Goal: Information Seeking & Learning: Learn about a topic

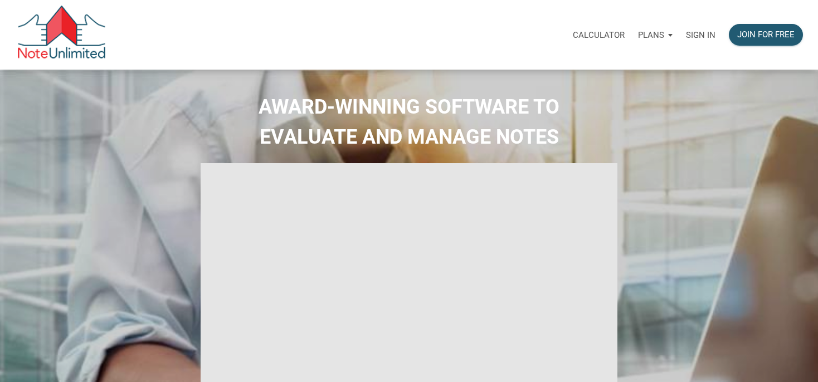
click at [702, 32] on p "Sign in" at bounding box center [701, 35] width 30 height 10
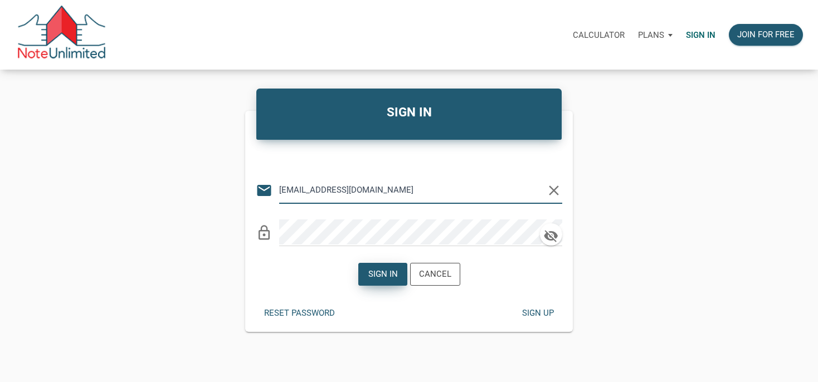
type input "manage@winwinsolutionstrust.com"
click at [369, 278] on div "Sign in" at bounding box center [383, 274] width 30 height 13
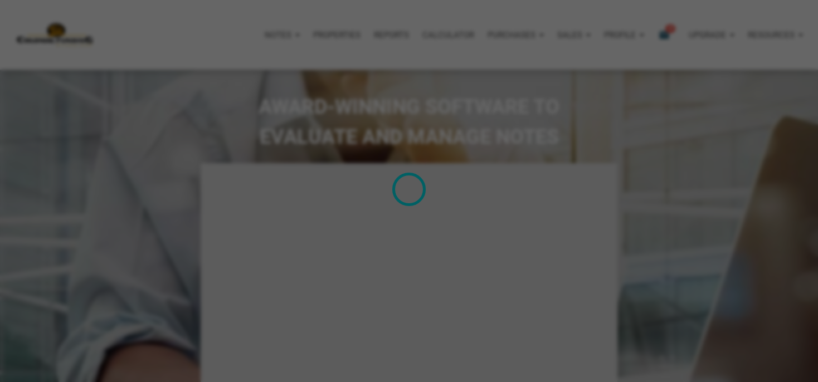
type input "Introduction to new features"
select select
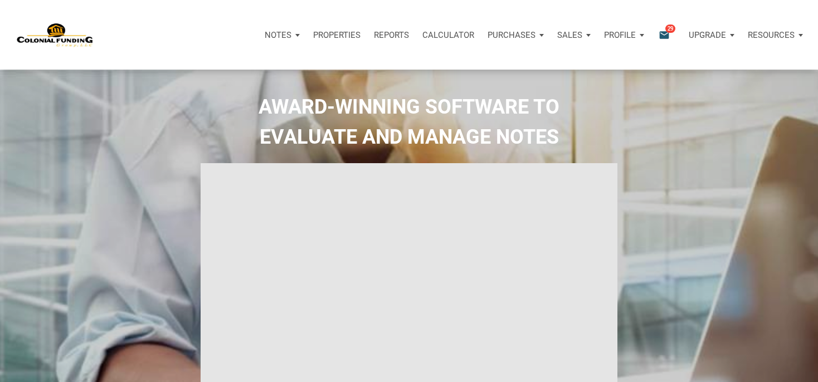
click at [669, 36] on icon "email" at bounding box center [664, 34] width 13 height 13
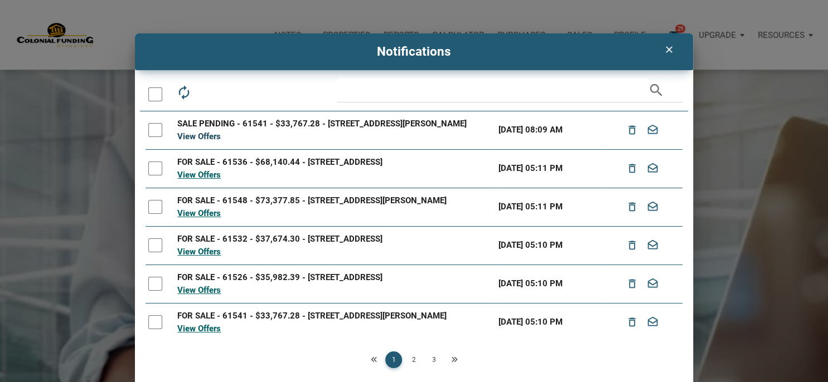
click at [203, 142] on link "View Offers" at bounding box center [198, 137] width 43 height 10
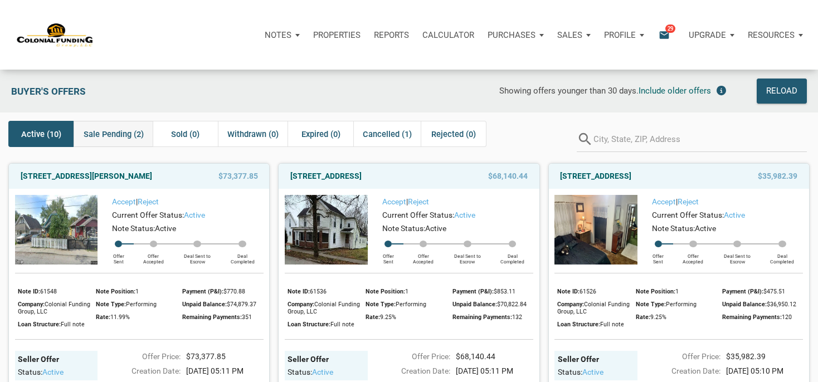
click at [128, 133] on span "Sale Pending (2)" at bounding box center [114, 134] width 60 height 13
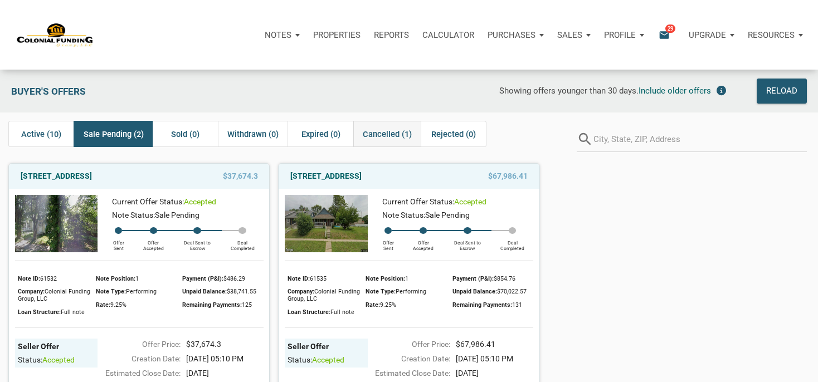
click at [391, 132] on span "Cancelled (1)" at bounding box center [387, 134] width 49 height 13
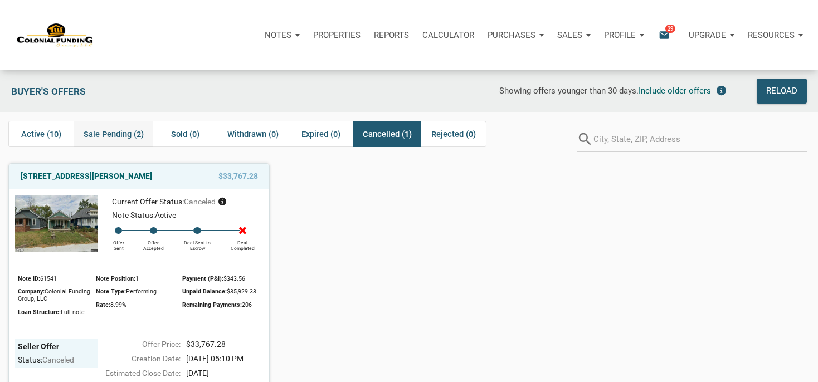
click at [130, 135] on span "Sale Pending (2)" at bounding box center [114, 134] width 60 height 13
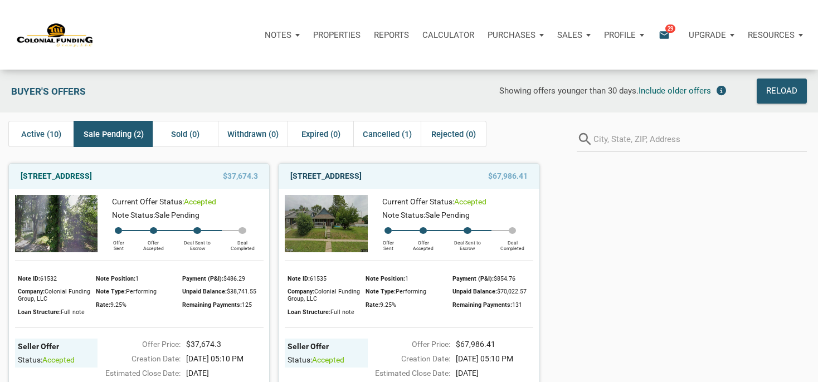
click at [362, 180] on link "1015 North Tremont Street, Indianapolis, IN, 46222" at bounding box center [325, 175] width 71 height 13
click at [362, 182] on link "1015 North Tremont Street, Indianapolis, IN, 46222" at bounding box center [325, 175] width 71 height 13
click at [92, 175] on link "341 N Addison St, Indianapolis, IN, 46222" at bounding box center [56, 175] width 71 height 13
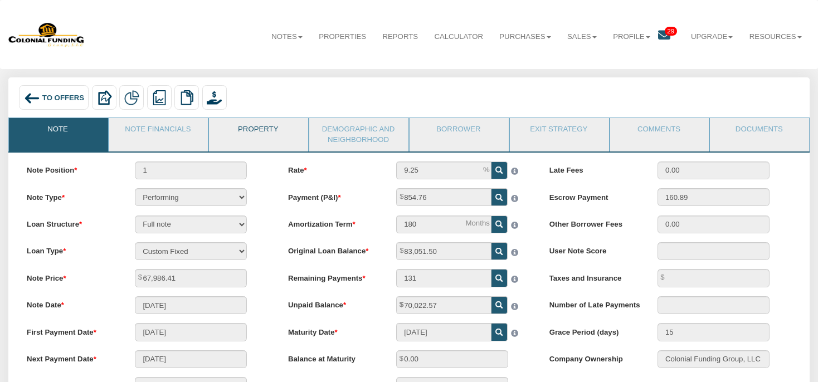
click at [272, 132] on link "Property" at bounding box center [258, 132] width 98 height 28
click at [189, 136] on link "Note Financials" at bounding box center [158, 132] width 98 height 28
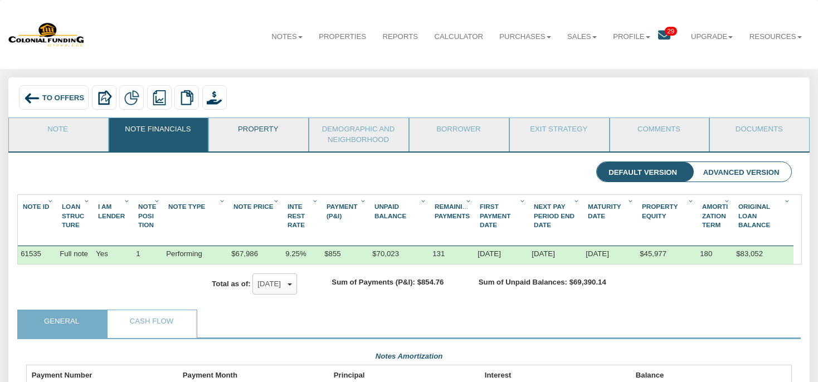
click at [257, 128] on link "Property" at bounding box center [258, 132] width 98 height 28
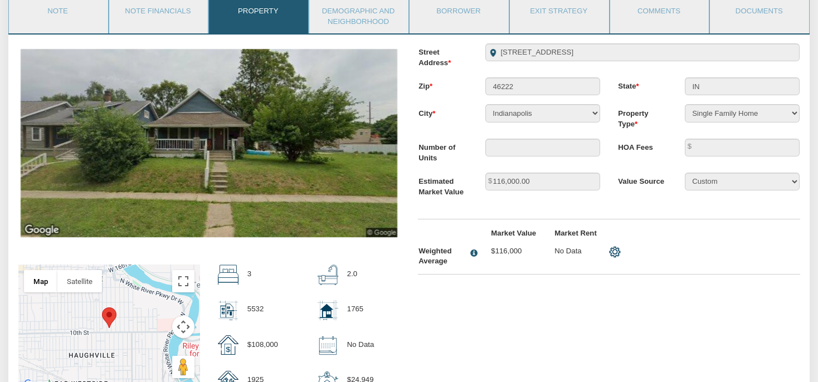
scroll to position [118, 0]
click at [369, 66] on img at bounding box center [209, 144] width 376 height 188
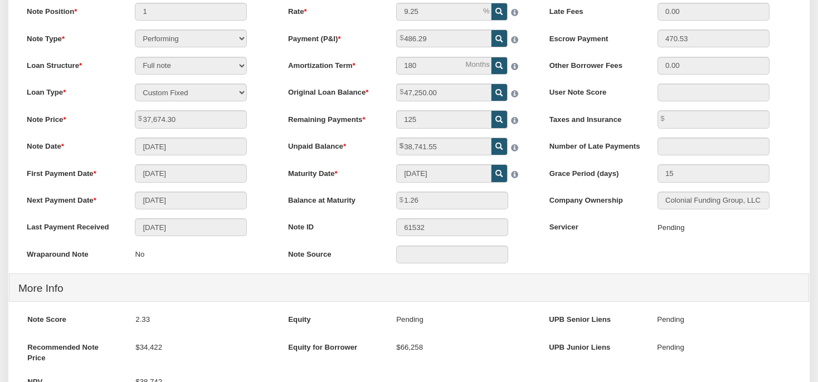
scroll to position [59, 0]
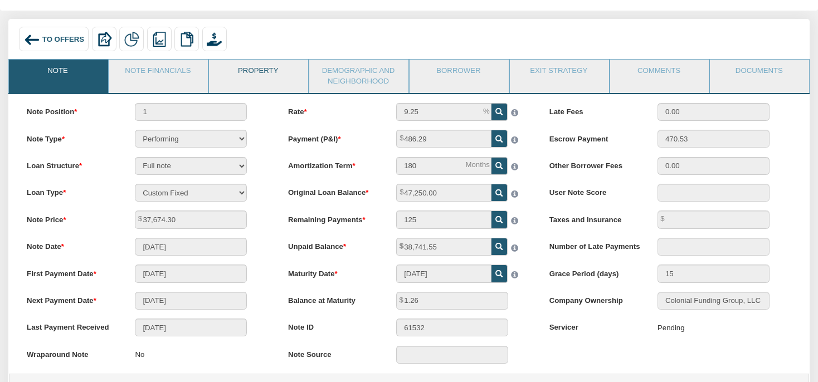
click at [268, 78] on link "Property" at bounding box center [258, 74] width 98 height 28
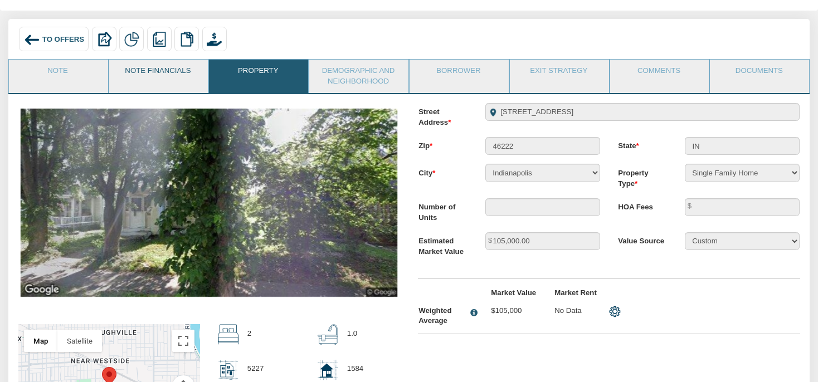
click at [155, 71] on link "Note Financials" at bounding box center [158, 74] width 98 height 28
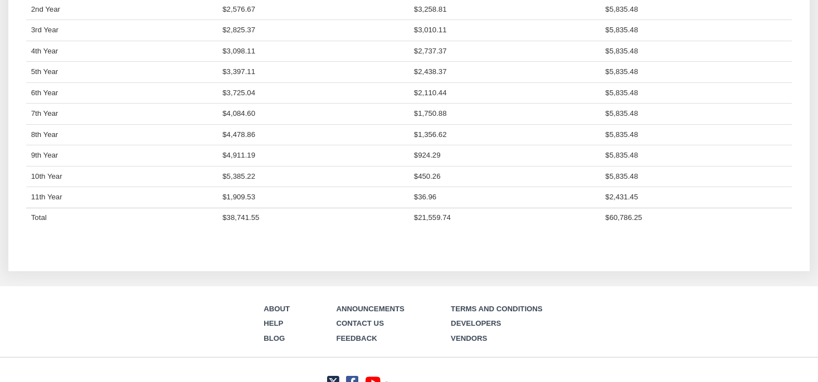
scroll to position [994, 0]
